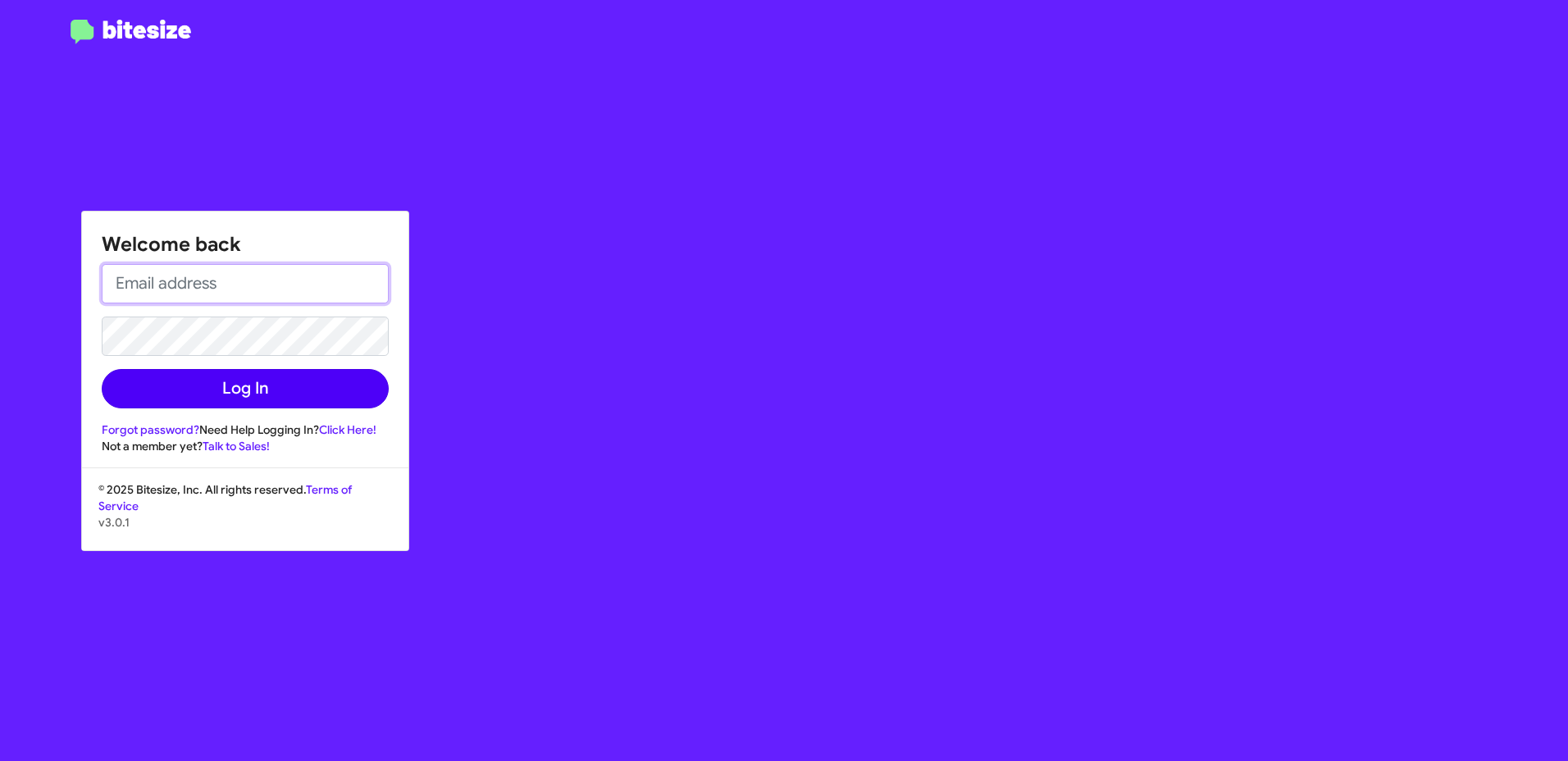
type input "[EMAIL_ADDRESS][PERSON_NAME][DOMAIN_NAME]"
click at [254, 381] on button "Log In" at bounding box center [245, 389] width 287 height 40
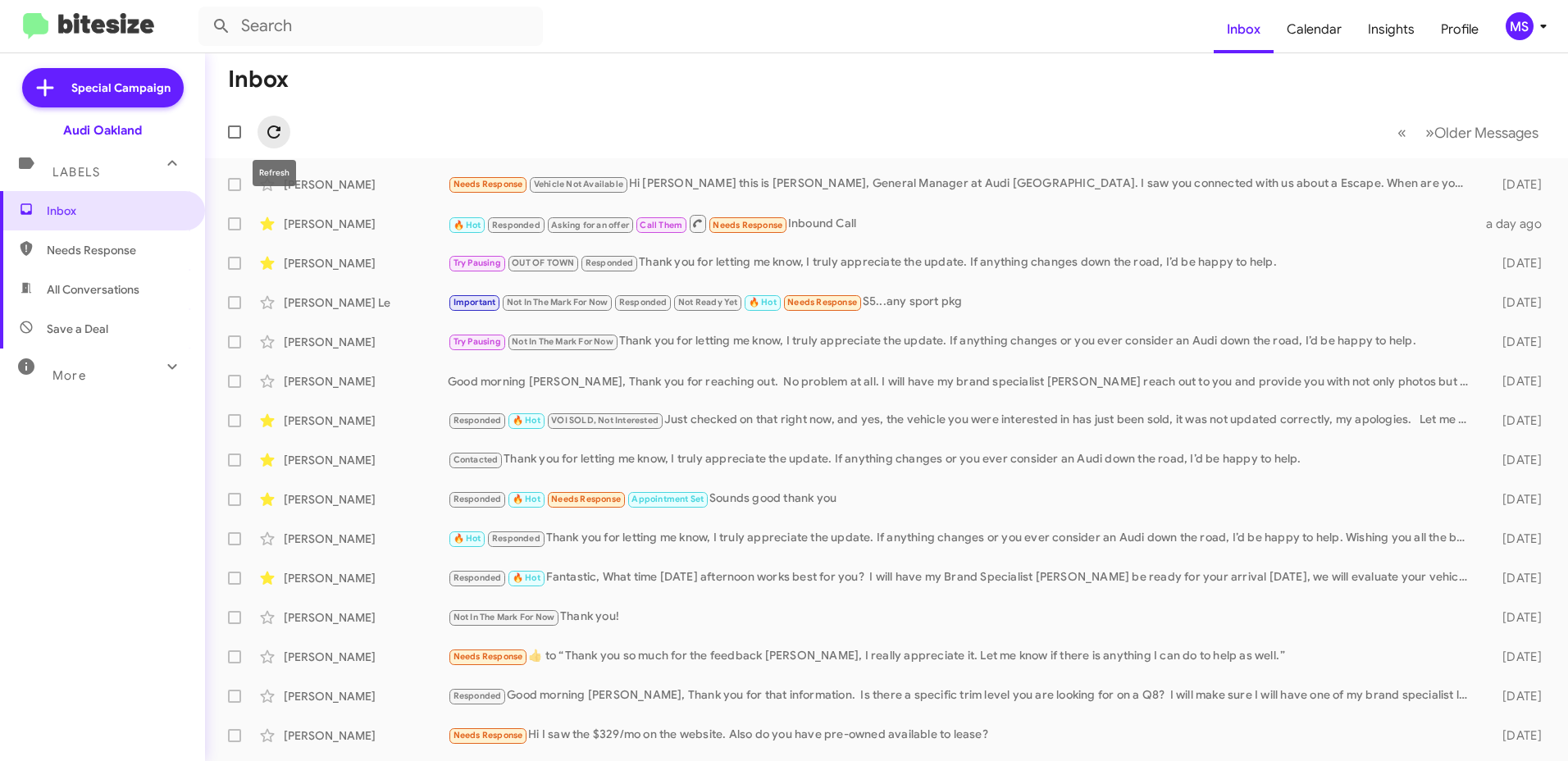
click at [273, 124] on icon at bounding box center [274, 131] width 20 height 20
